Goal: Task Accomplishment & Management: Manage account settings

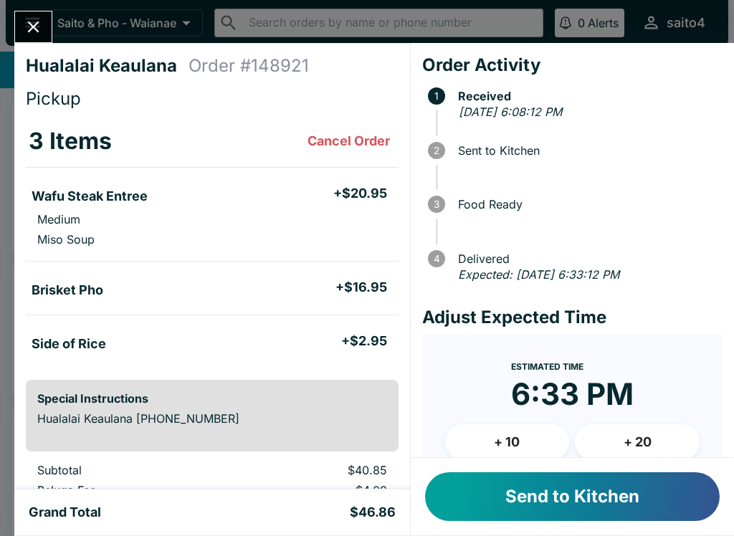
click at [665, 503] on button "Send to Kitchen" at bounding box center [572, 496] width 295 height 49
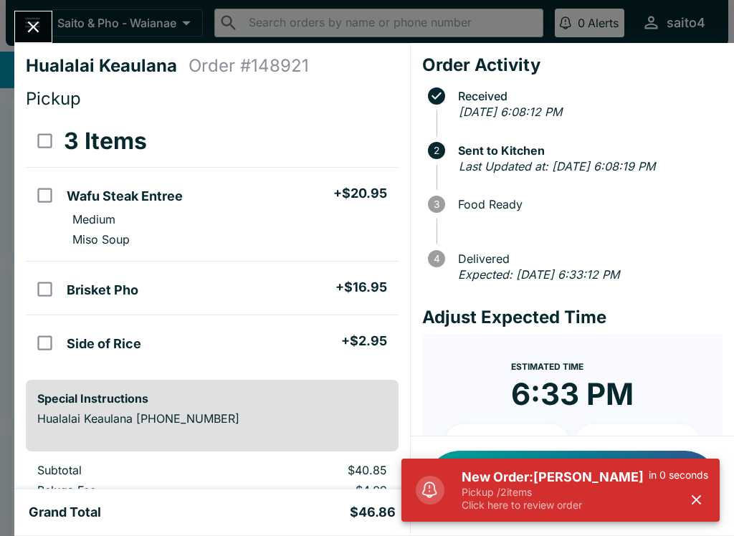
click at [552, 492] on p "Pickup / 2 items" at bounding box center [555, 492] width 187 height 13
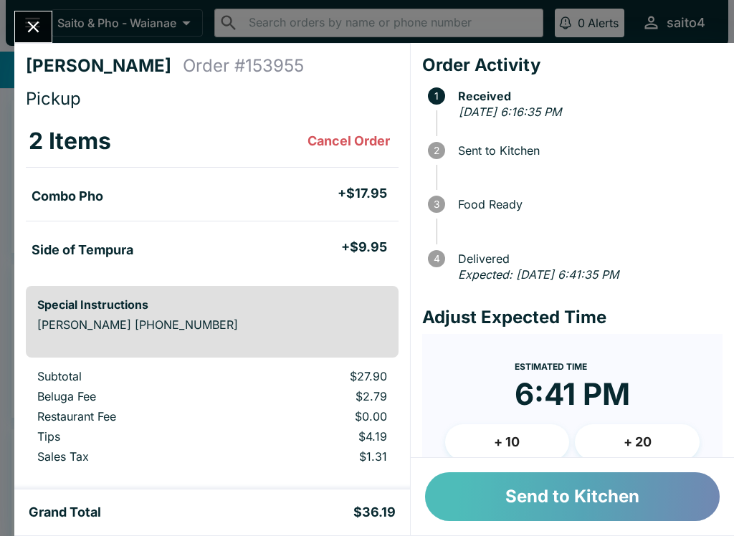
click at [579, 496] on button "Send to Kitchen" at bounding box center [572, 496] width 295 height 49
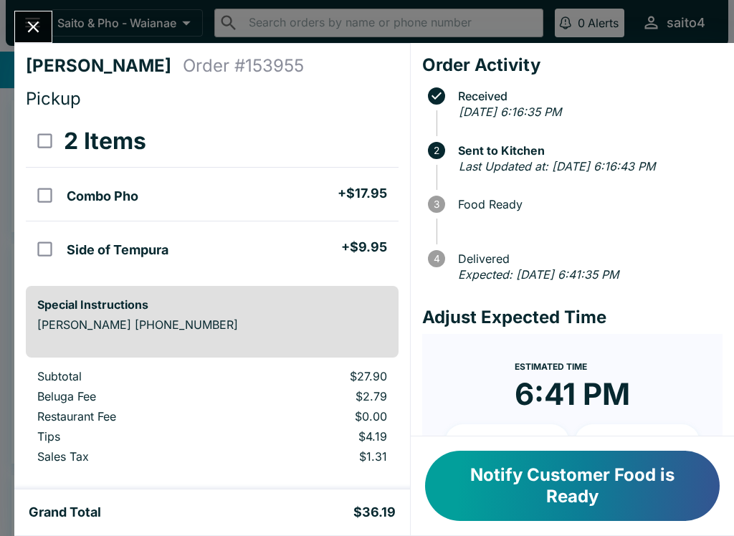
click at [657, 492] on button "Notify Customer Food is Ready" at bounding box center [572, 486] width 295 height 70
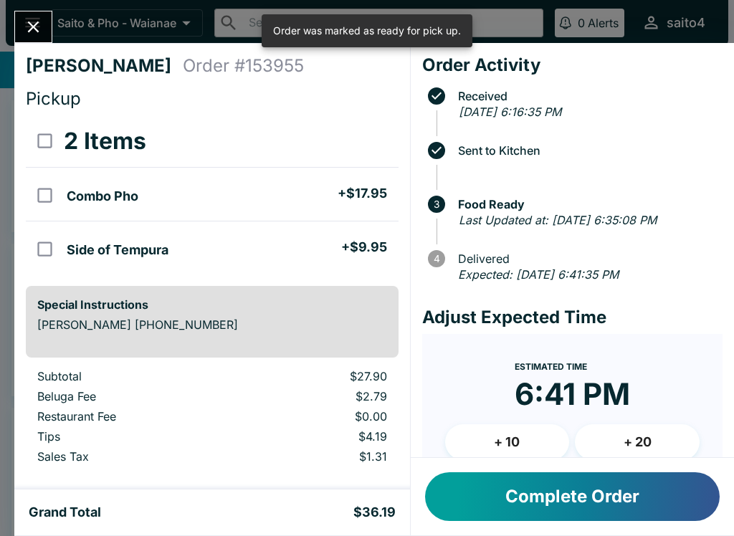
click at [50, 31] on button "Close" at bounding box center [33, 26] width 37 height 31
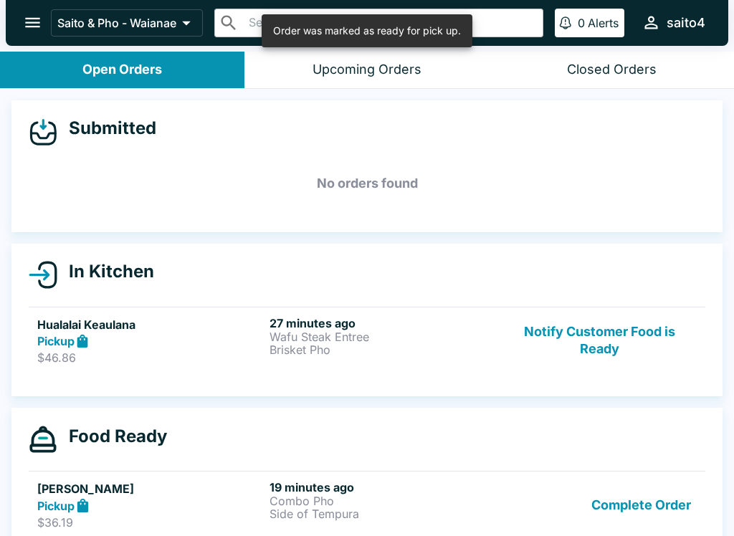
click at [262, 361] on p "$46.86" at bounding box center [150, 358] width 227 height 14
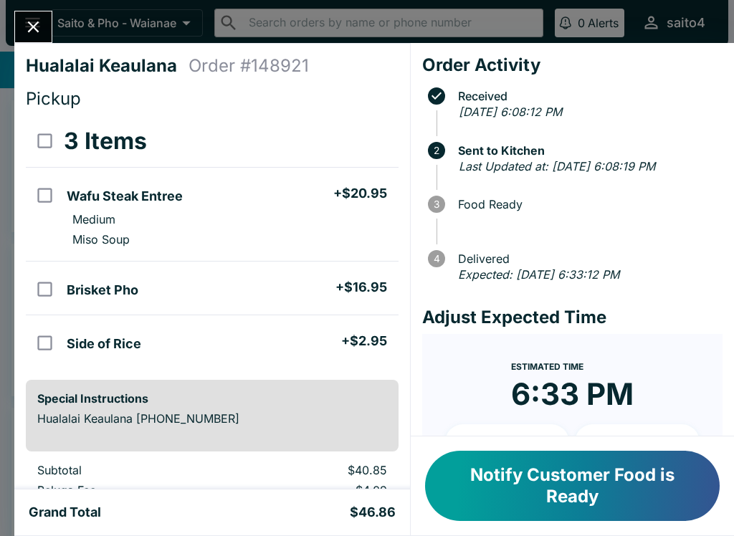
click at [33, 41] on button "Close" at bounding box center [33, 26] width 37 height 31
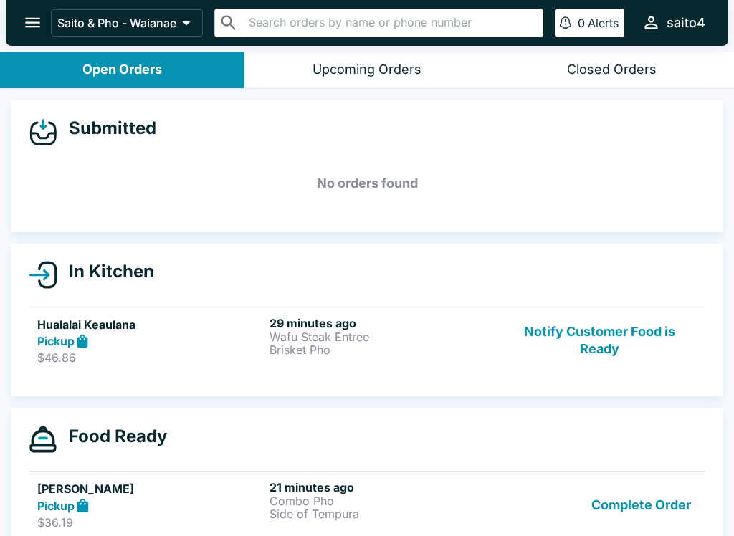
click at [179, 503] on div "Pickup" at bounding box center [150, 506] width 227 height 16
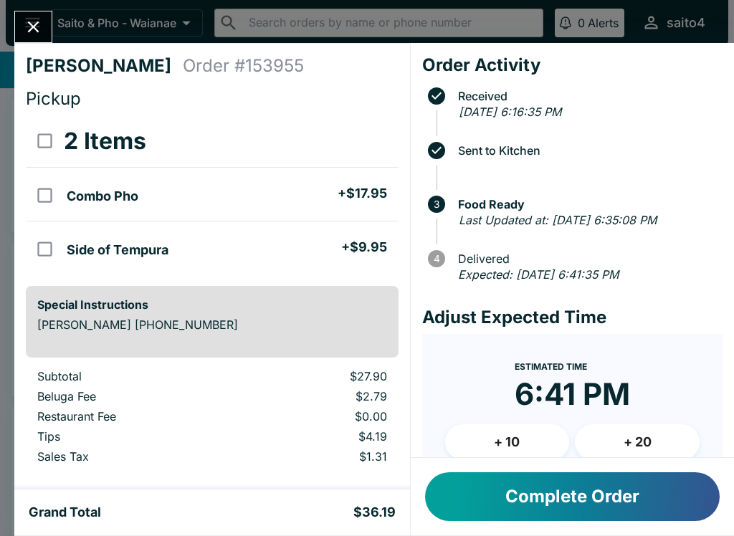
click at [578, 519] on button "Complete Order" at bounding box center [572, 496] width 295 height 49
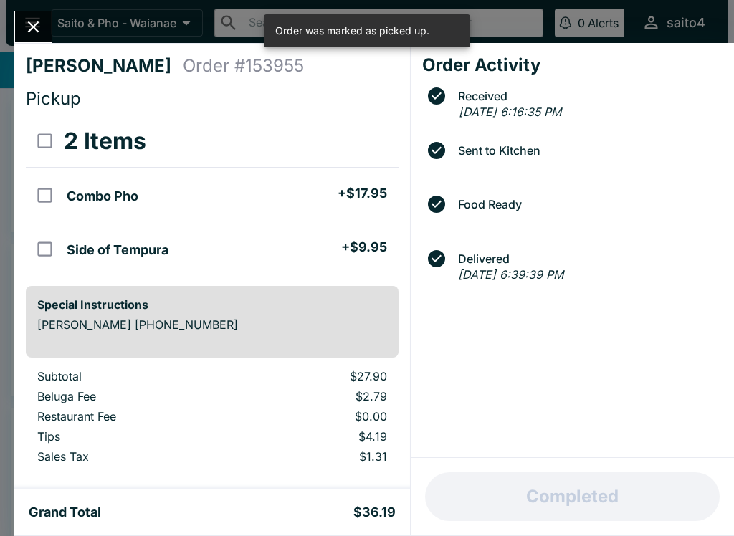
click at [44, 35] on button "Close" at bounding box center [33, 26] width 37 height 31
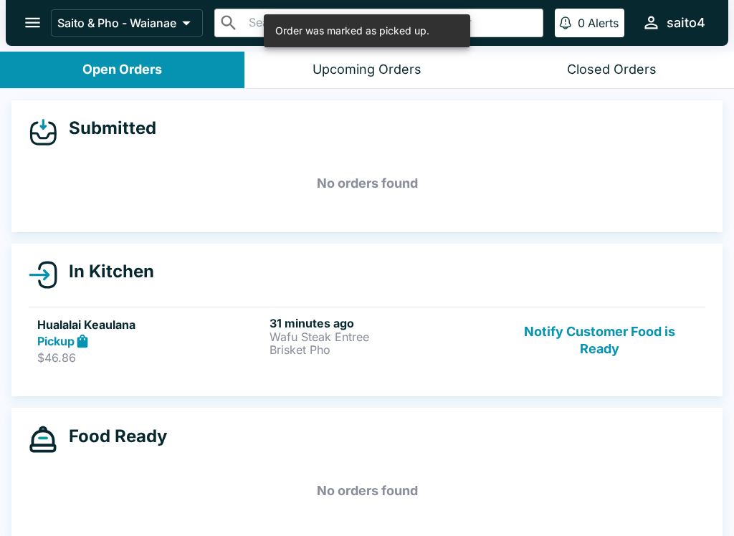
click at [177, 367] on link "Hualalai Keaulana Pickup $46.86 31 minutes ago Wafu Steak Entree Brisket Pho No…" at bounding box center [367, 340] width 677 height 67
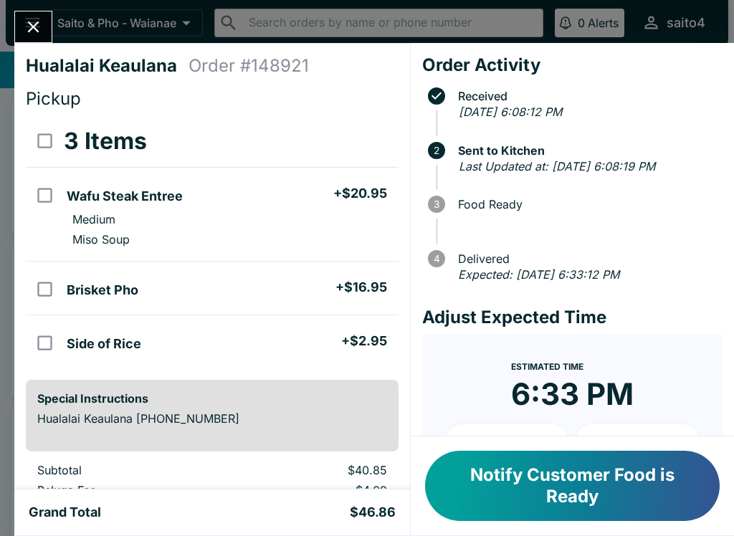
click at [673, 495] on button "Notify Customer Food is Ready" at bounding box center [572, 486] width 295 height 70
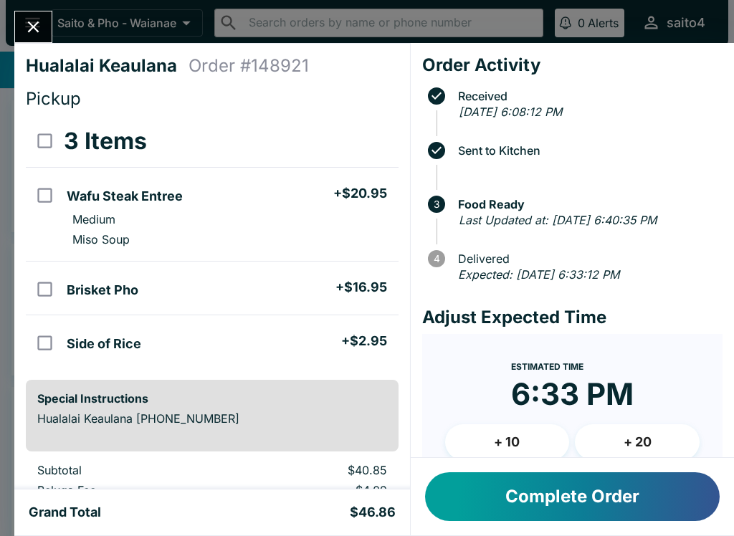
click at [669, 505] on button "Complete Order" at bounding box center [572, 496] width 295 height 49
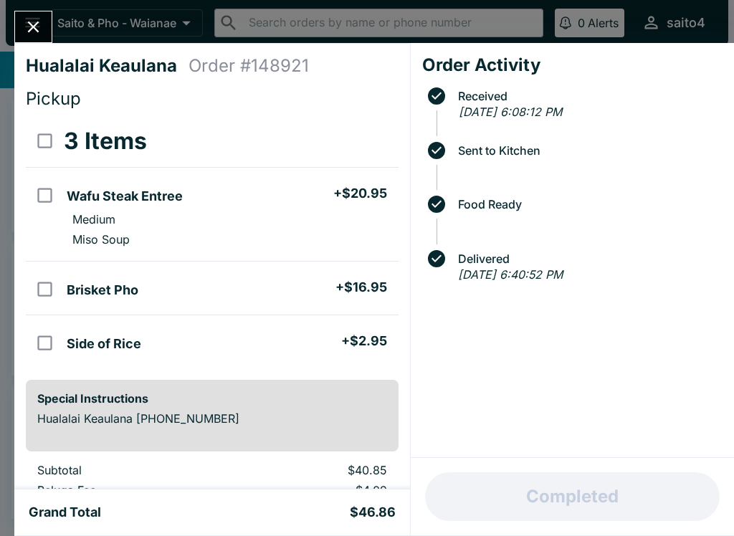
click at [47, 36] on button "Close" at bounding box center [33, 26] width 37 height 31
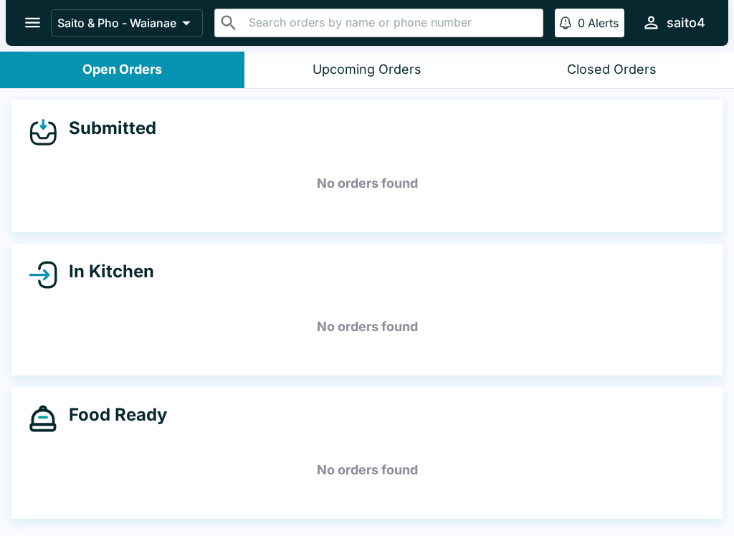
click at [595, 82] on button "Closed Orders" at bounding box center [612, 70] width 244 height 37
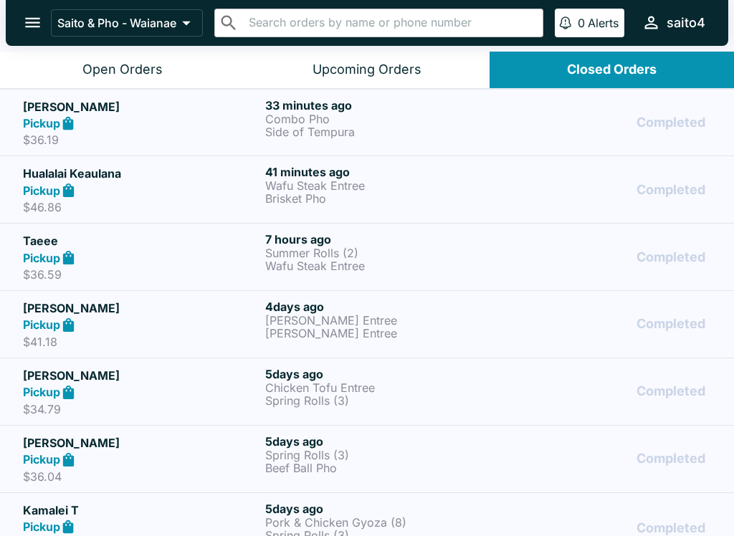
click at [137, 65] on div "Open Orders" at bounding box center [122, 70] width 80 height 16
